Goal: Book appointment/travel/reservation

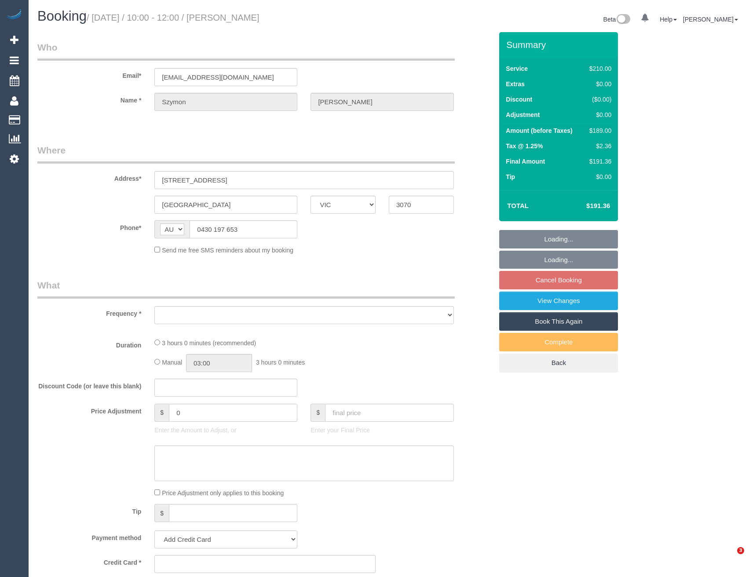
select select "VIC"
select select "object:549"
select select "string:stripe-pm_1QtS7d2GScqysDRVWMj4H21F"
select select "number:28"
select select "number:14"
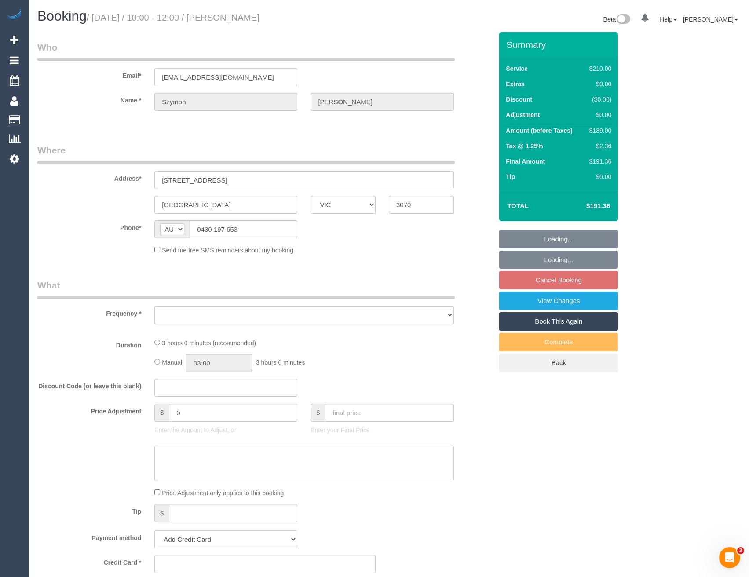
select select "number:19"
select select "number:25"
select select "number:34"
select select "number:26"
select select "180"
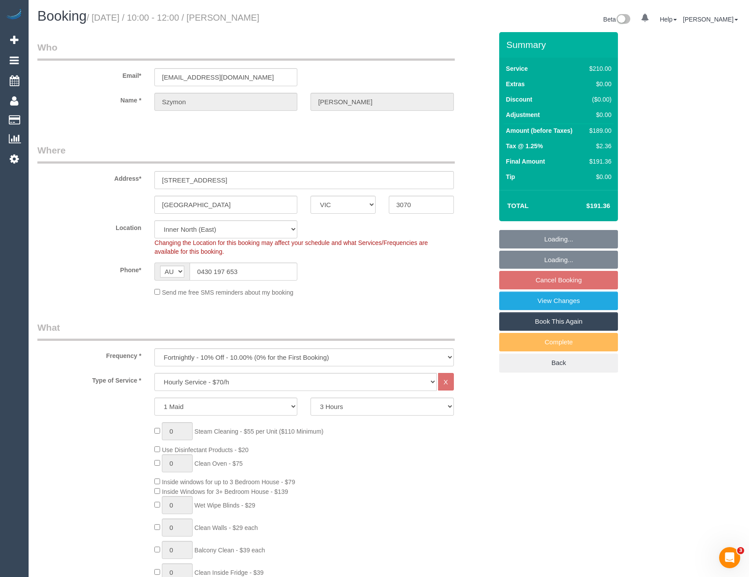
select select "object:1679"
select select "spot1"
